Goal: Book appointment/travel/reservation

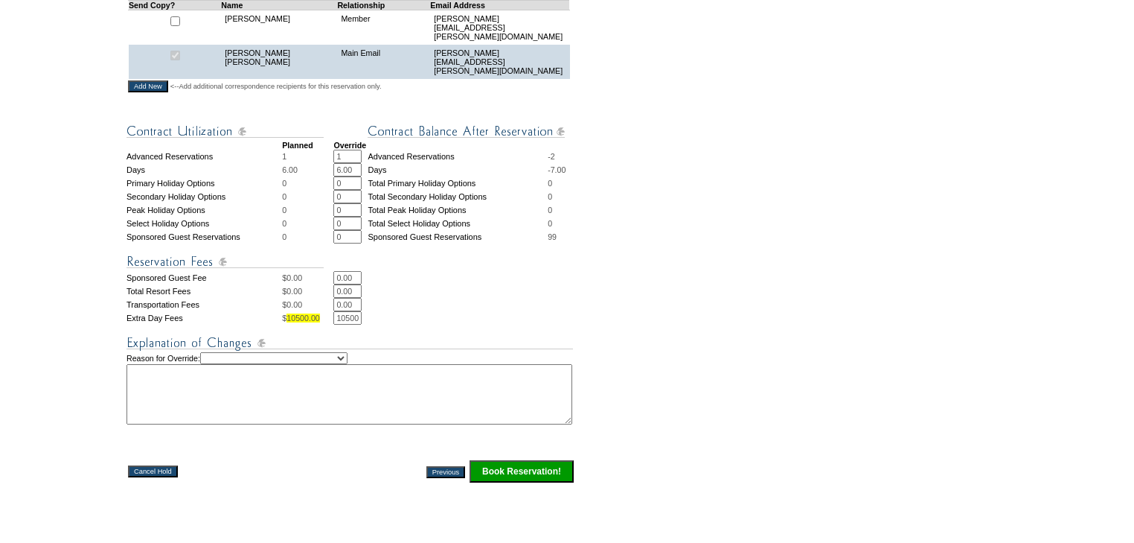
scroll to position [655, 0]
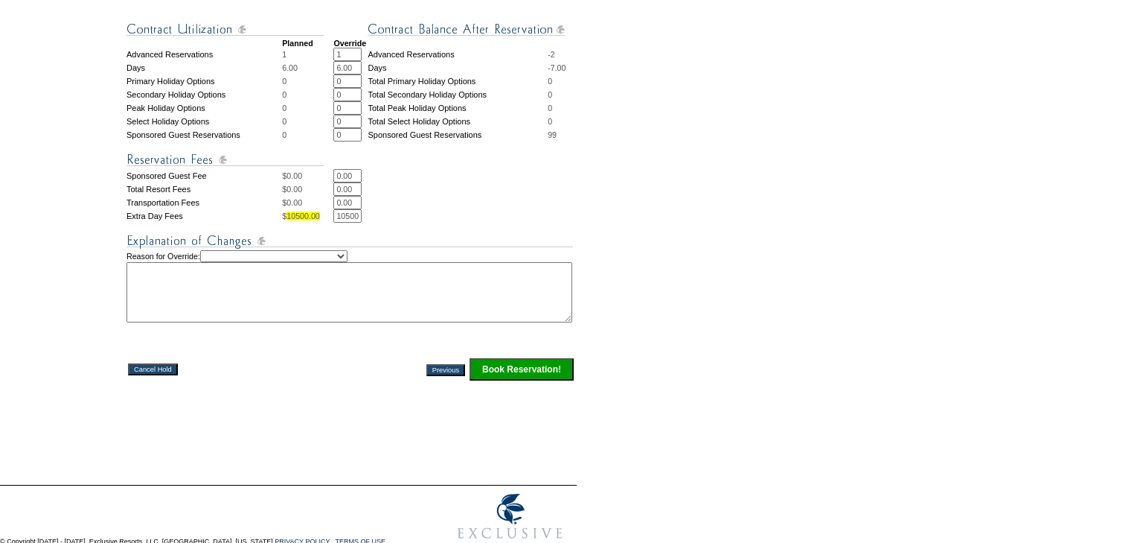
click at [348, 259] on select "Creating Continuous Stay Days Rebooked After Cancellation Editing Occupant Expe…" at bounding box center [273, 256] width 147 height 12
select select "1044"
click at [214, 254] on select "Creating Continuous Stay Days Rebooked After Cancellation Editing Occupant Expe…" at bounding box center [273, 256] width 147 height 12
click at [336, 283] on textarea at bounding box center [350, 292] width 446 height 60
type textarea "kns"
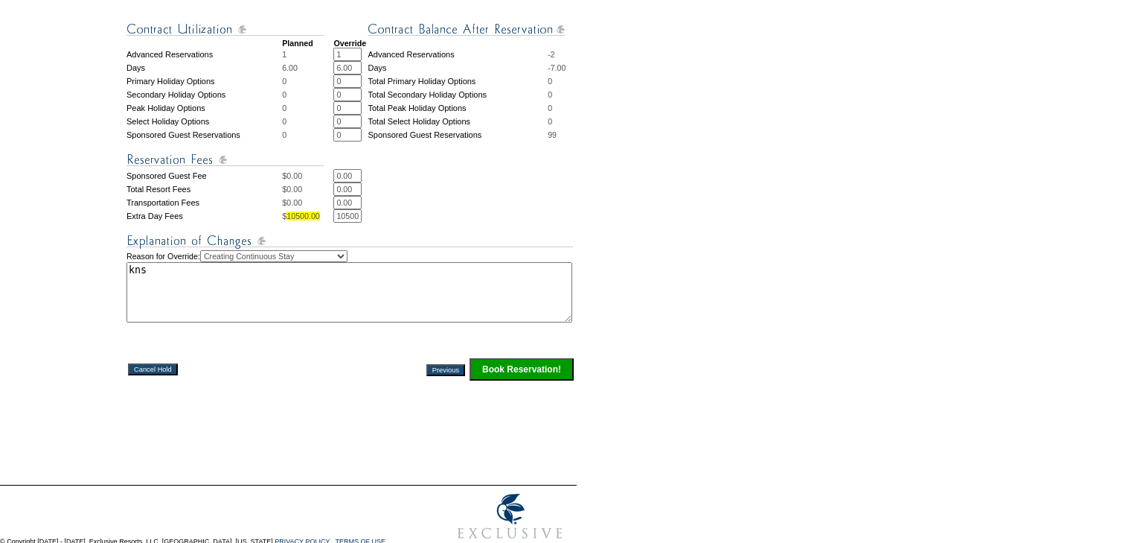
click at [524, 371] on input "Book Reservation!" at bounding box center [522, 369] width 104 height 22
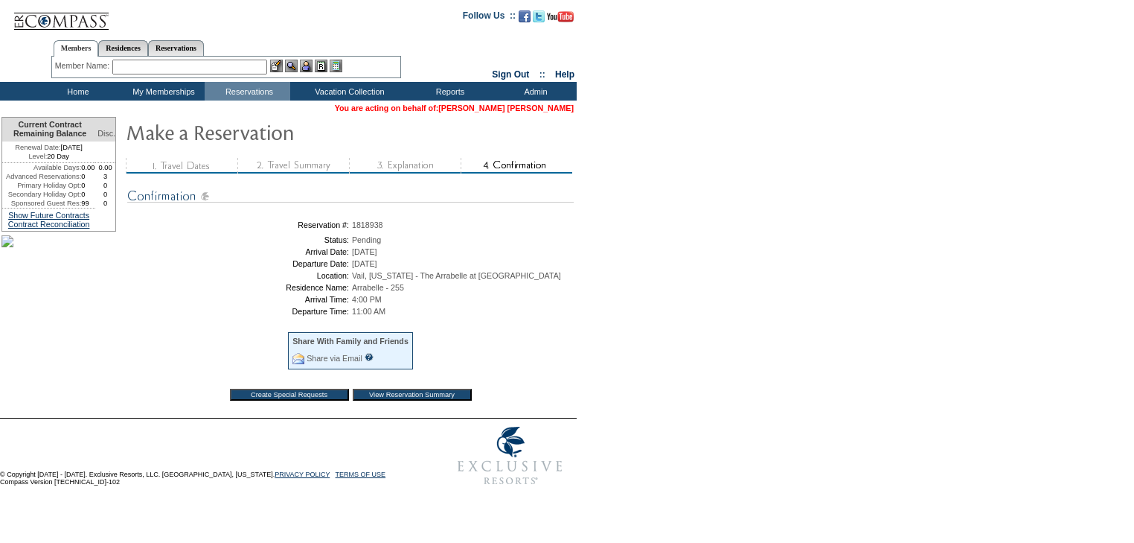
click at [544, 103] on link "[PERSON_NAME] [PERSON_NAME]" at bounding box center [505, 107] width 135 height 9
